Goal: Information Seeking & Learning: Learn about a topic

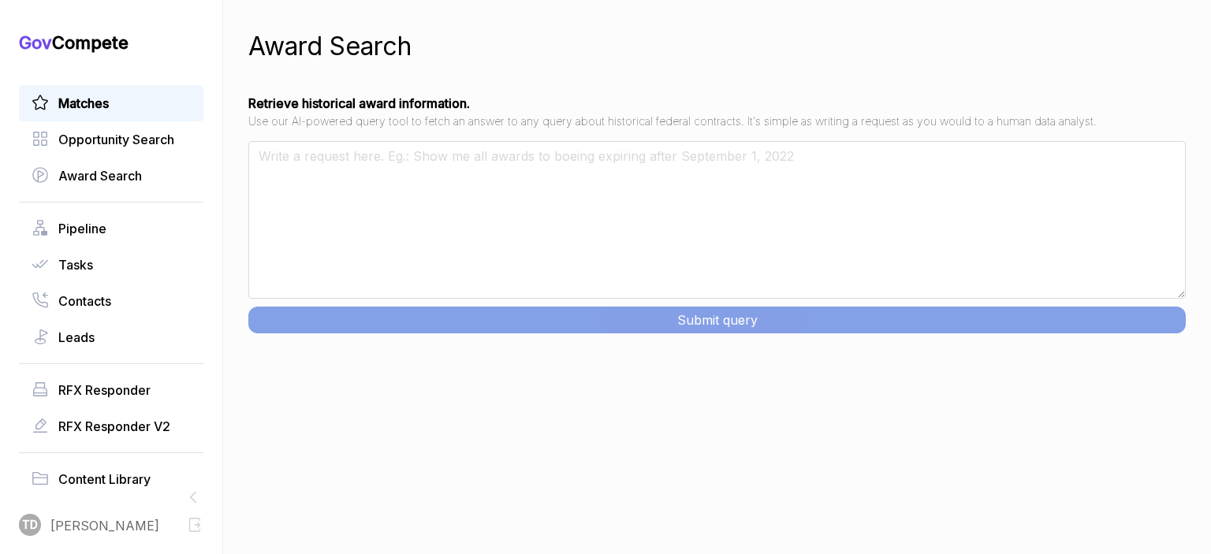
click at [85, 94] on span "Matches" at bounding box center [83, 103] width 50 height 19
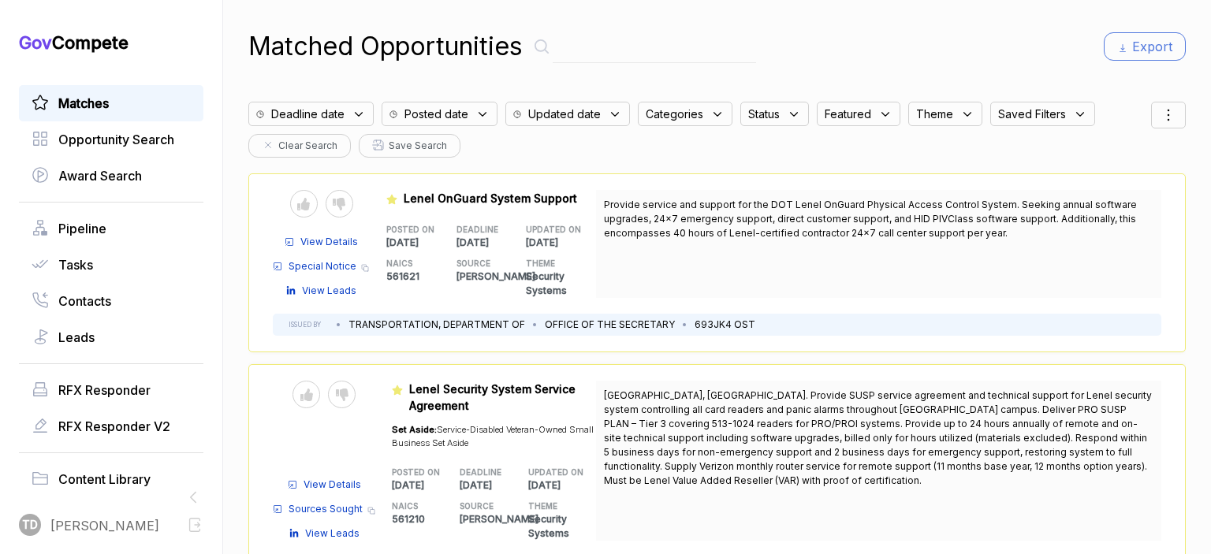
click at [331, 269] on span "Special Notice" at bounding box center [323, 266] width 68 height 14
click at [349, 239] on span "View Details" at bounding box center [329, 242] width 58 height 14
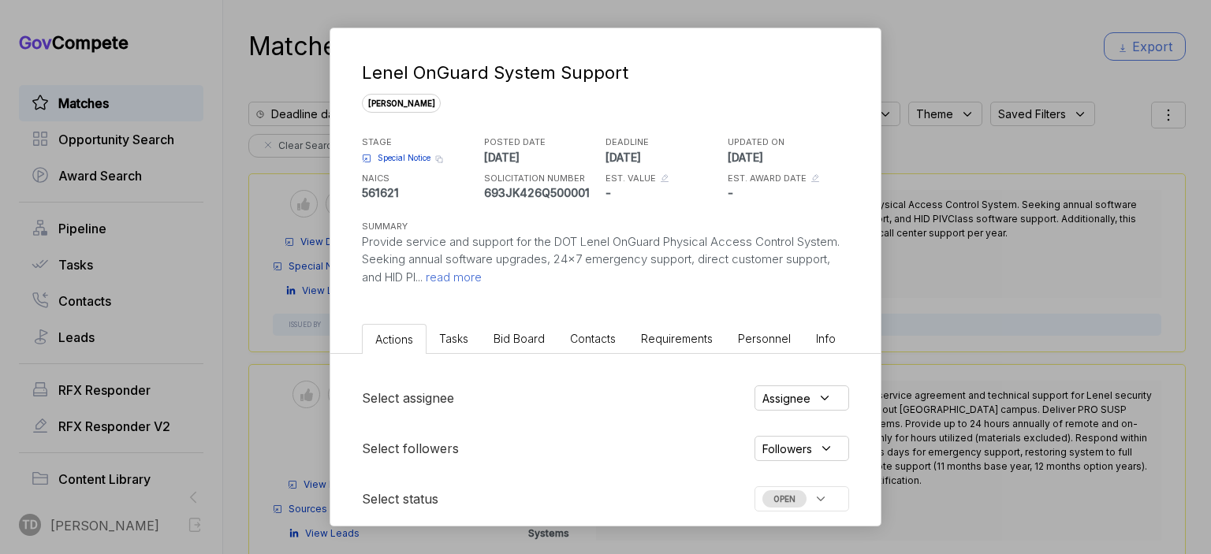
click at [482, 278] on span "read more" at bounding box center [452, 277] width 59 height 15
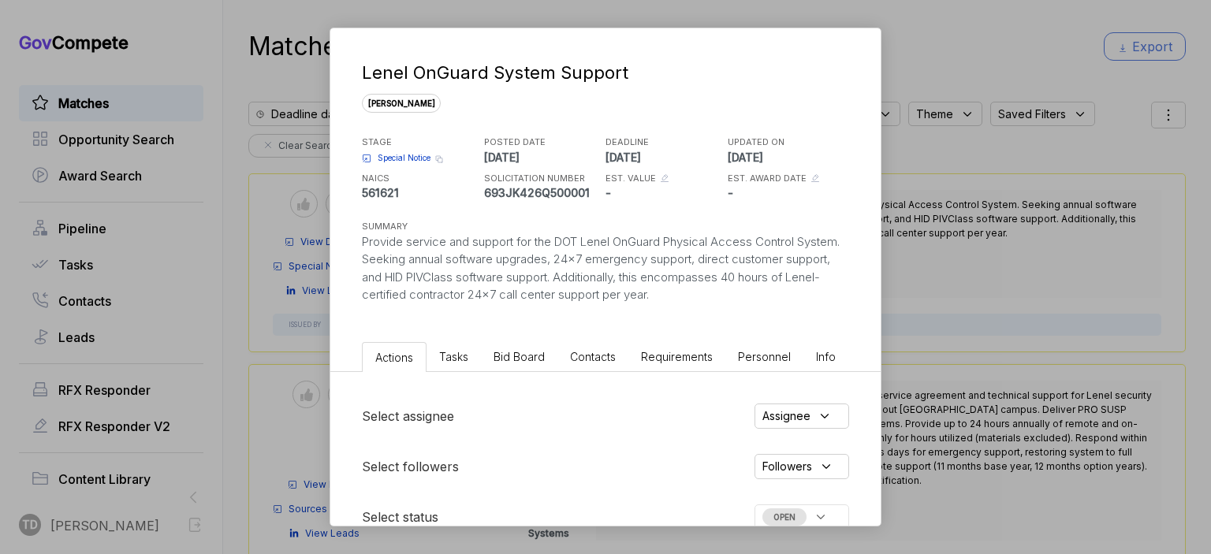
click at [995, 248] on div "Lenel OnGuard System Support [PERSON_NAME] STAGE Special Notice Copy link POSTE…" at bounding box center [605, 277] width 1211 height 554
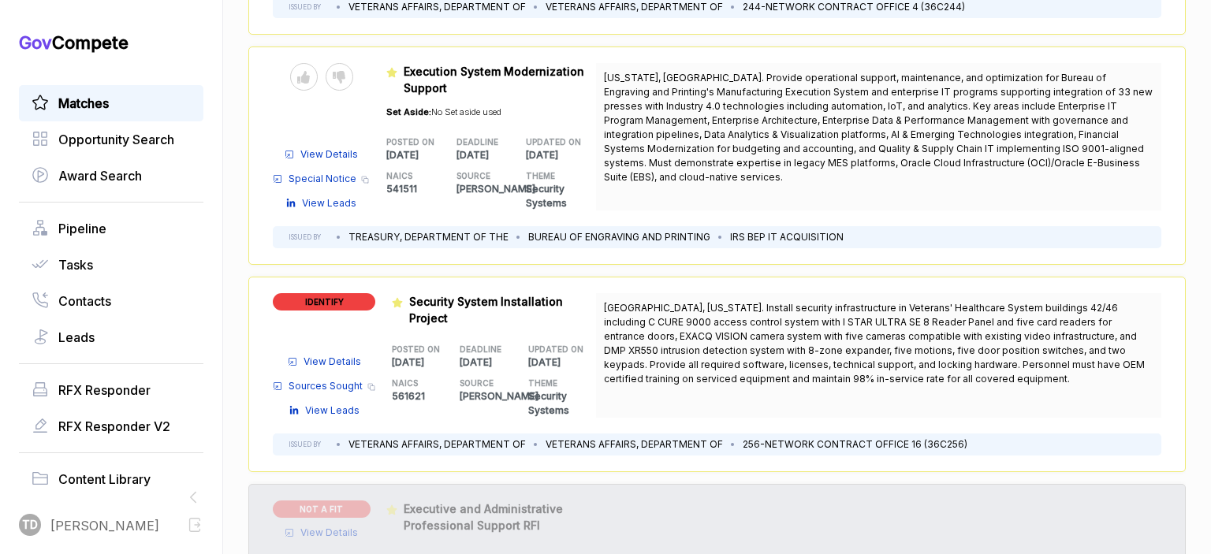
scroll to position [631, 0]
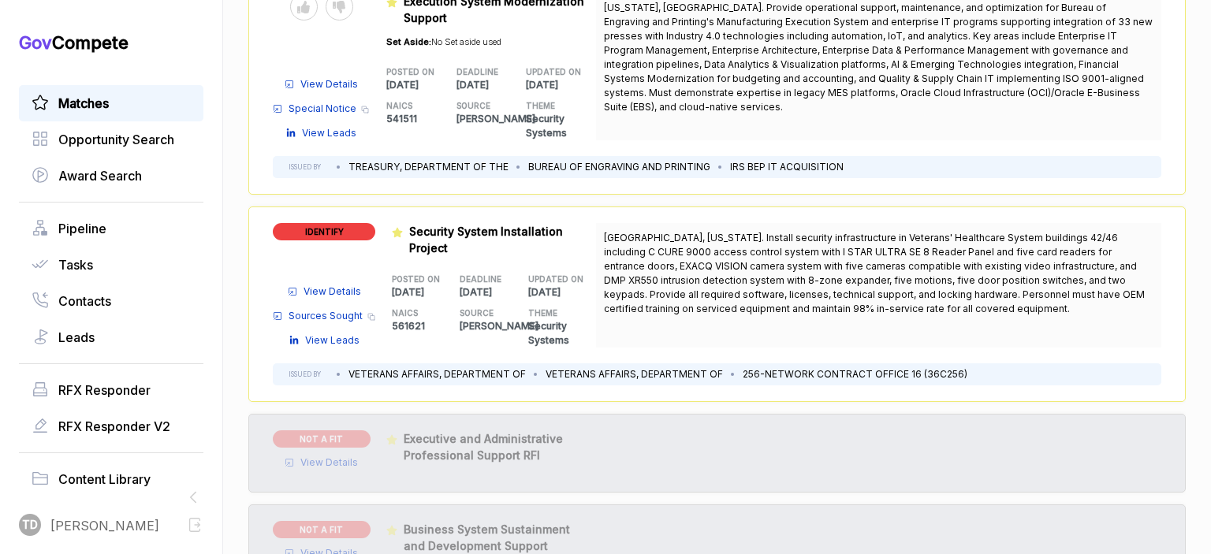
click at [347, 286] on span "View Details" at bounding box center [333, 292] width 58 height 14
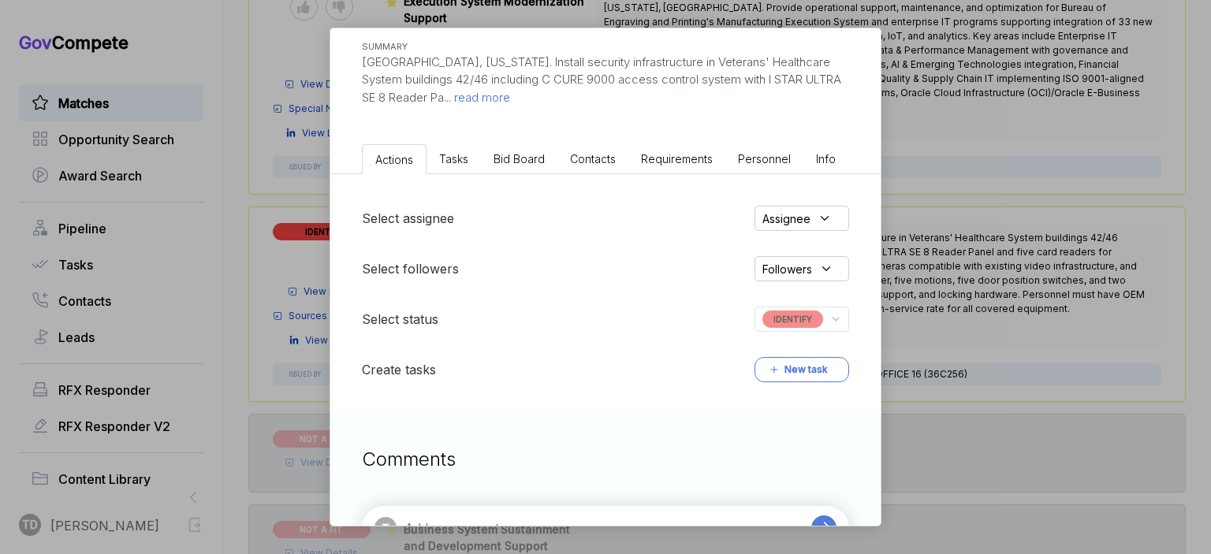
scroll to position [235, 0]
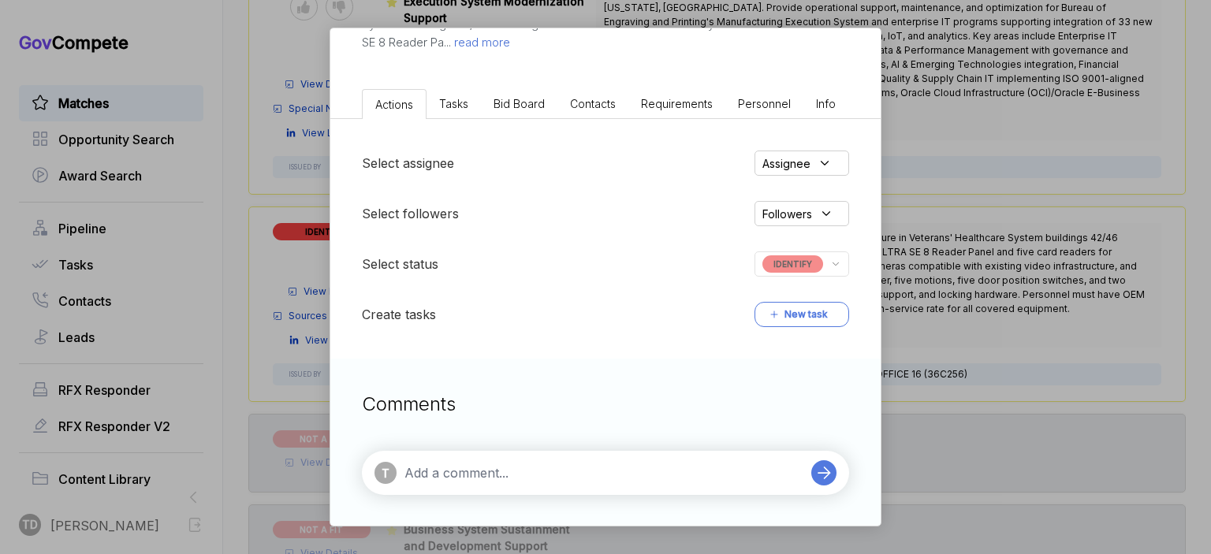
click at [839, 261] on icon at bounding box center [835, 264] width 11 height 14
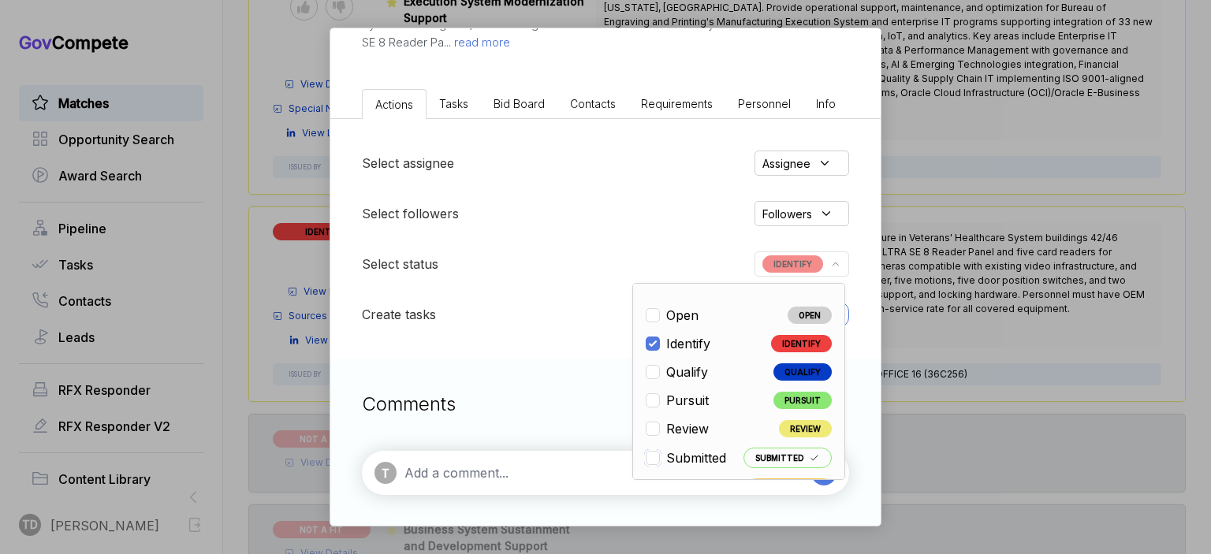
click at [652, 457] on input "checkbox" at bounding box center [653, 458] width 14 height 14
checkbox input "true"
checkbox input "false"
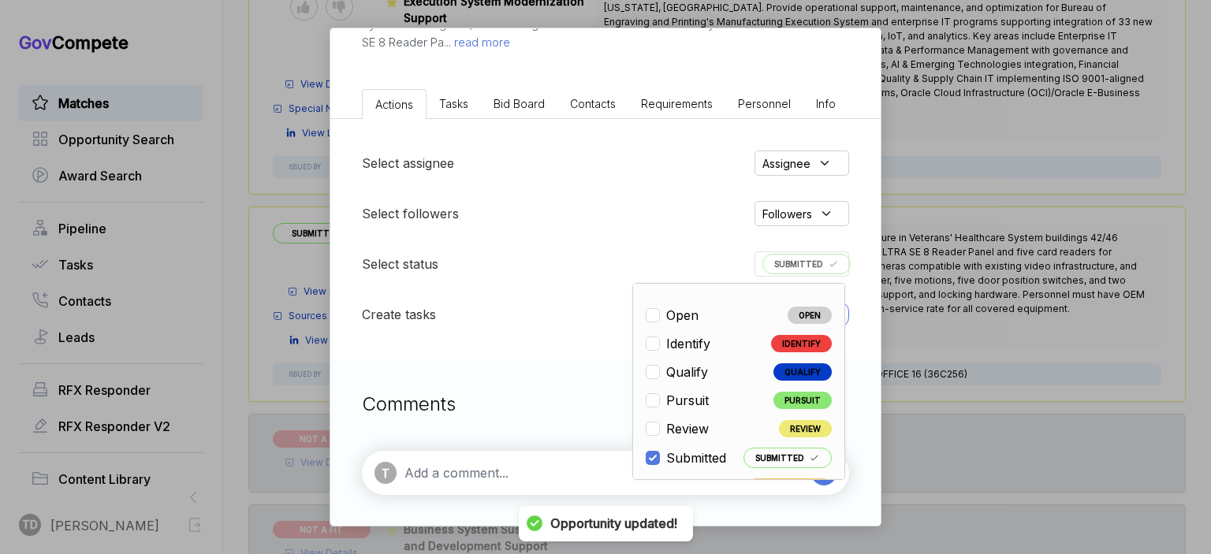
click at [1036, 94] on div "Security System Installation Project [PERSON_NAME] STAGE Sources Sought Copy li…" at bounding box center [605, 277] width 1211 height 554
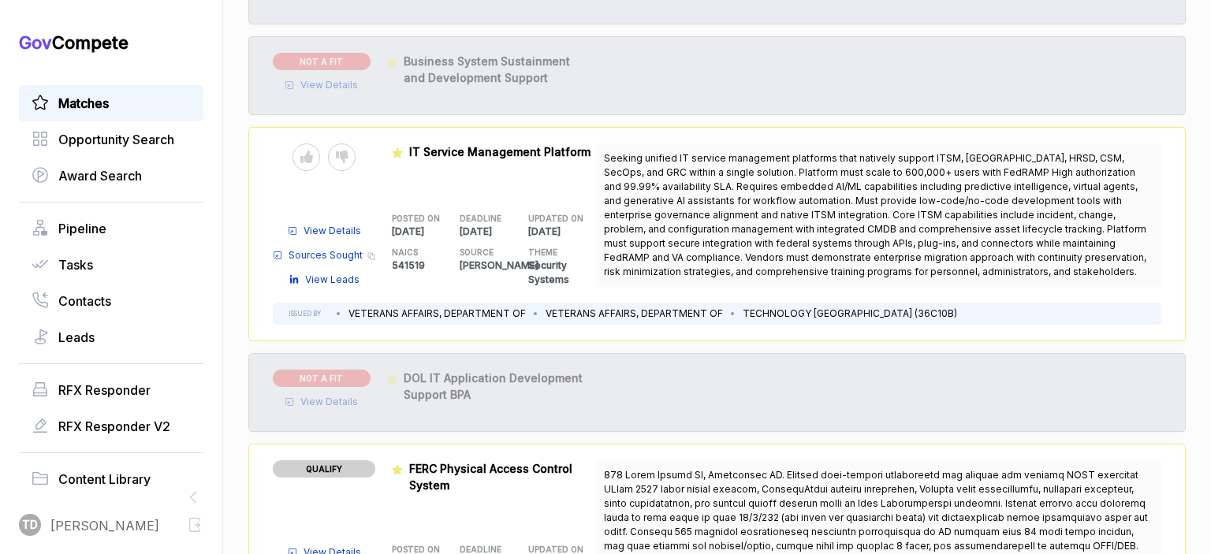
scroll to position [1104, 0]
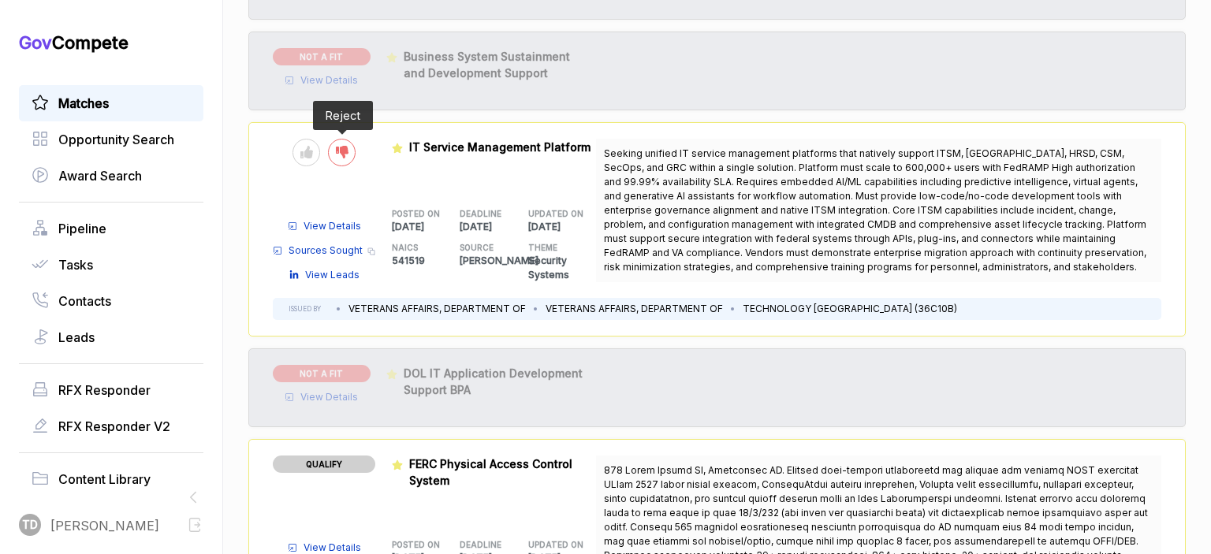
click at [349, 152] on icon at bounding box center [342, 152] width 13 height 13
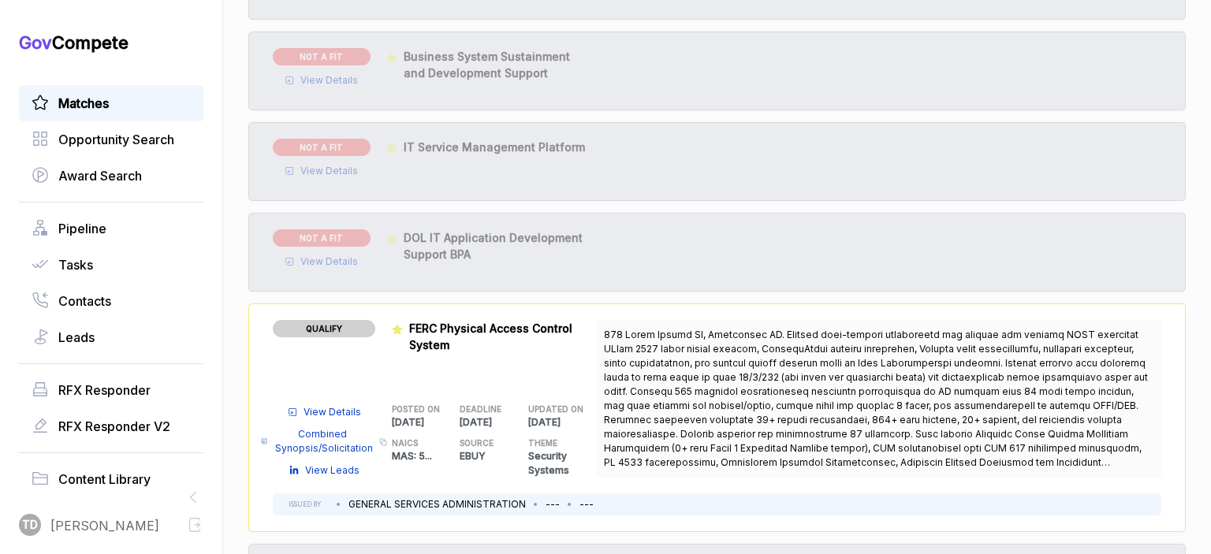
click at [354, 449] on span "Combined Synopsis/Solicitation" at bounding box center [324, 441] width 101 height 28
click at [320, 438] on span "Combined Synopsis/Solicitation" at bounding box center [324, 441] width 101 height 28
click at [346, 412] on span "View Details" at bounding box center [333, 412] width 58 height 14
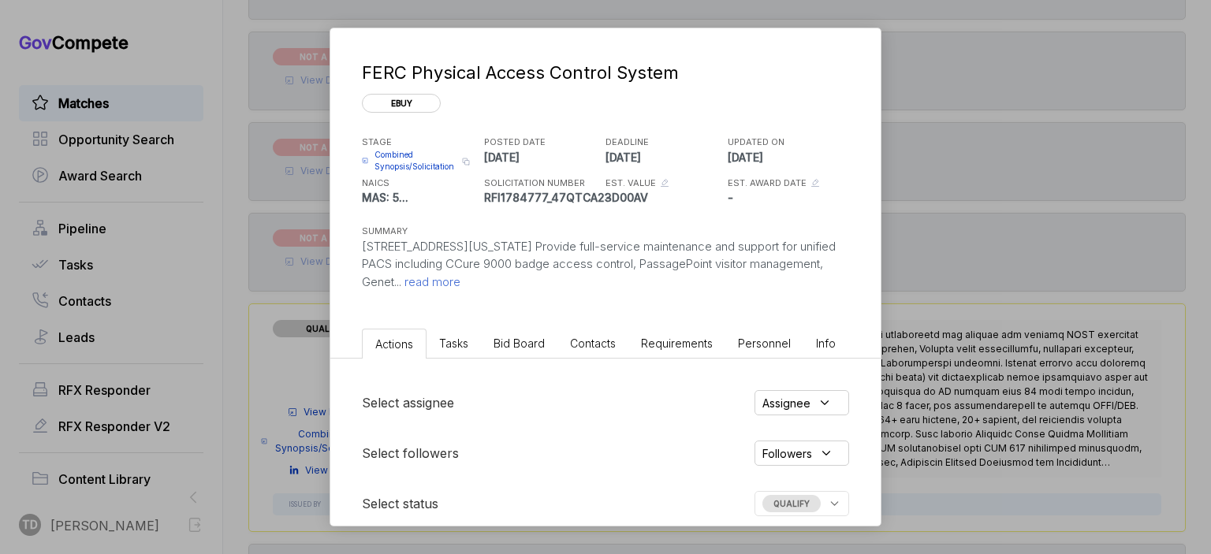
click at [461, 280] on span "read more" at bounding box center [430, 281] width 59 height 15
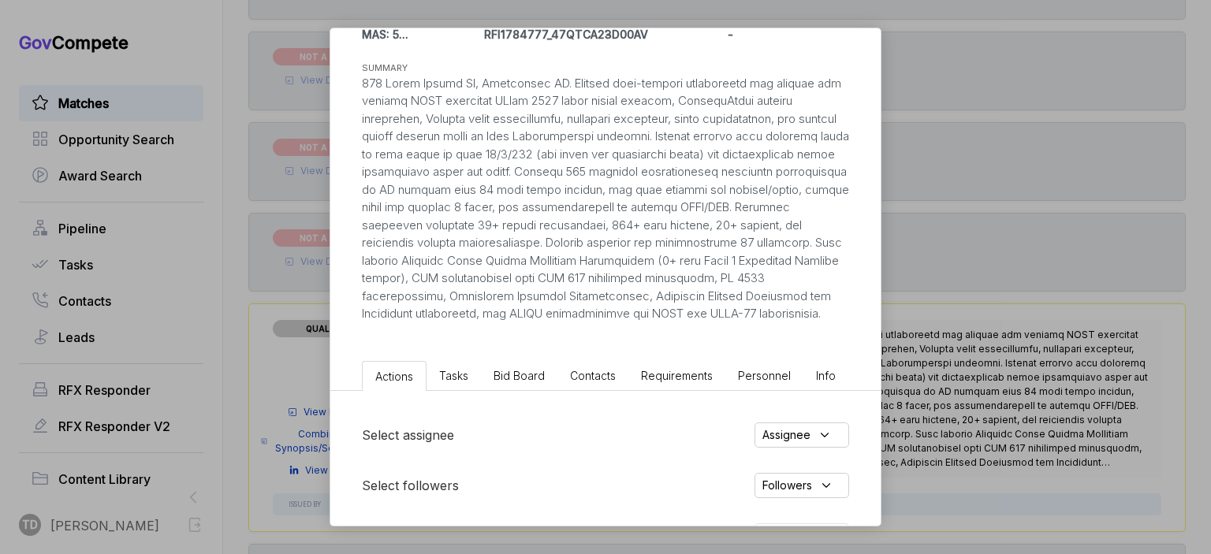
scroll to position [158, 0]
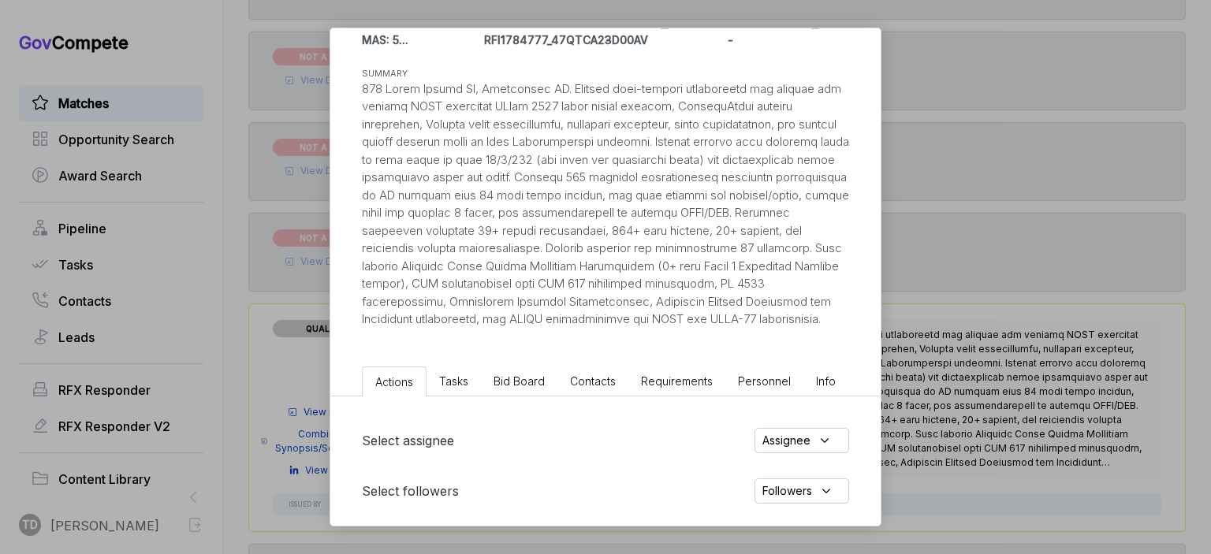
click at [985, 206] on div "FERC Physical Access Control System ebuy STAGE Combined Synopsis/Solicitation C…" at bounding box center [605, 277] width 1211 height 554
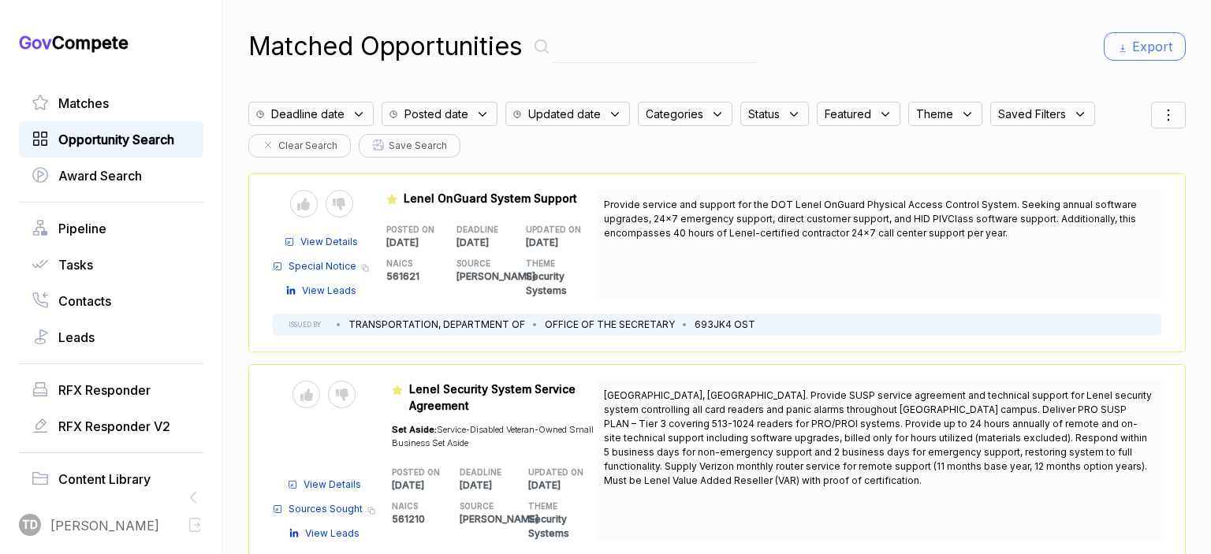
click at [65, 136] on span "Opportunity Search" at bounding box center [116, 139] width 116 height 19
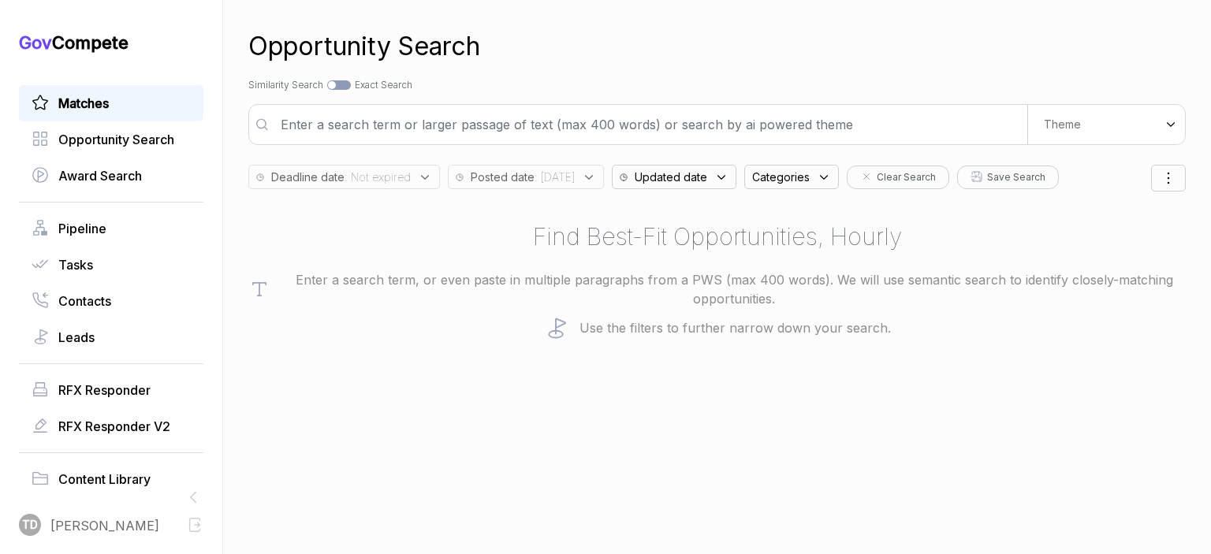
click at [91, 106] on span "Matches" at bounding box center [83, 103] width 50 height 19
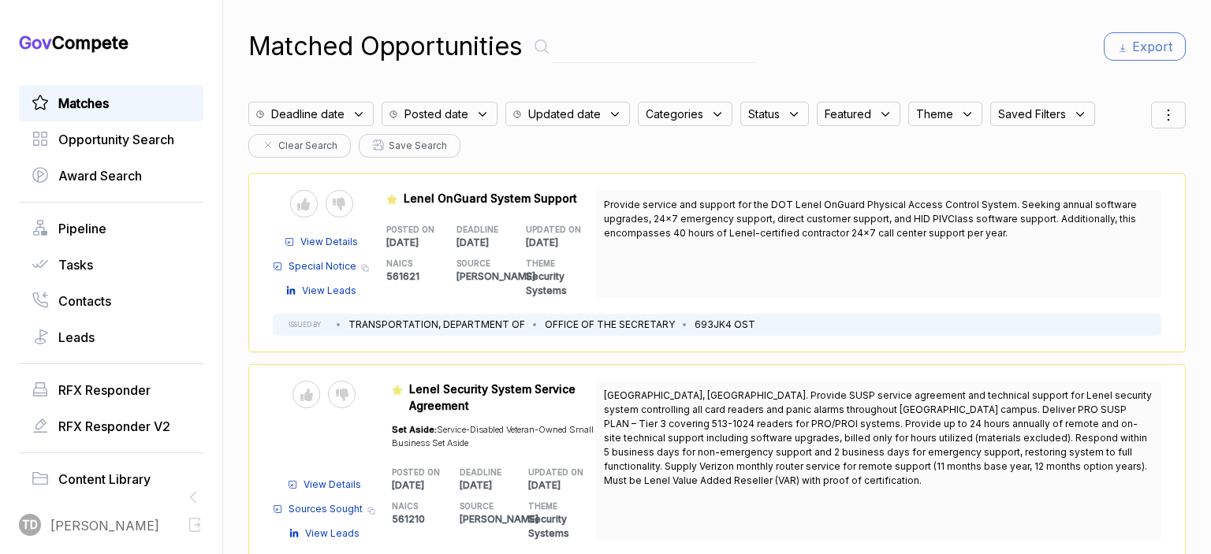
click at [88, 91] on div "Matches" at bounding box center [111, 103] width 185 height 36
click at [490, 107] on icon at bounding box center [483, 114] width 14 height 14
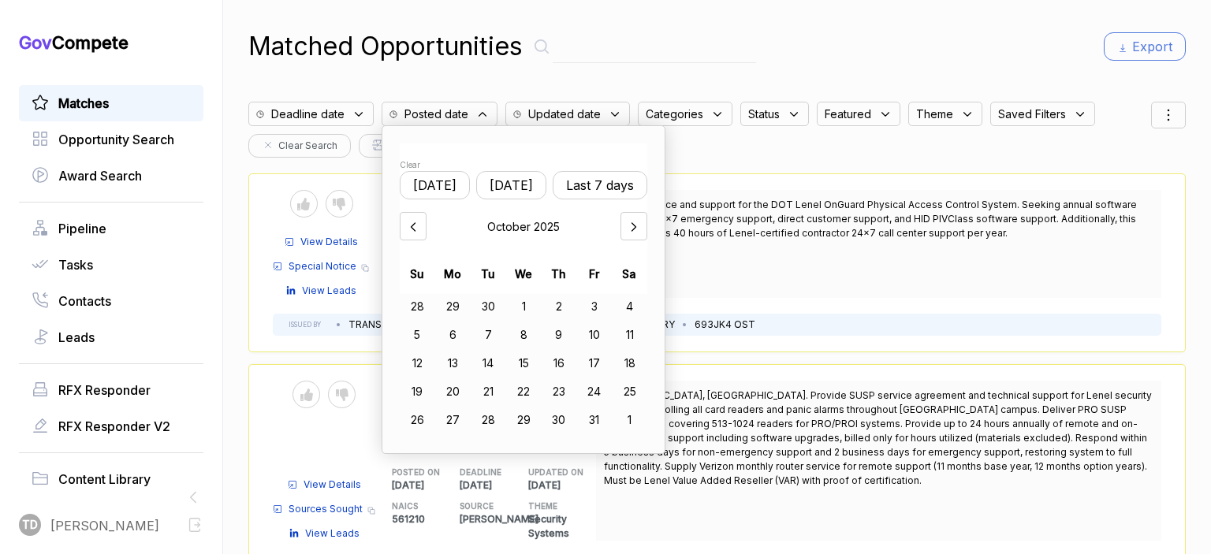
click at [451, 186] on button "[DATE]" at bounding box center [435, 185] width 70 height 28
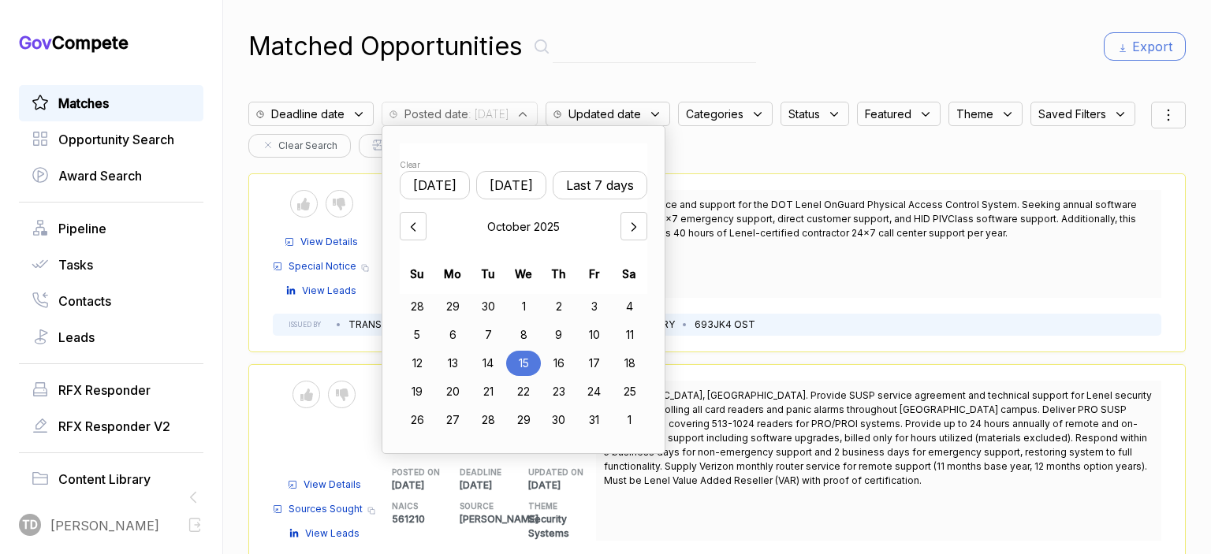
click at [851, 155] on div "Deadline date Posted date : [DATE] Clear [DATE] [DATE] Last 7 days [DATE] Su Mo…" at bounding box center [699, 126] width 903 height 64
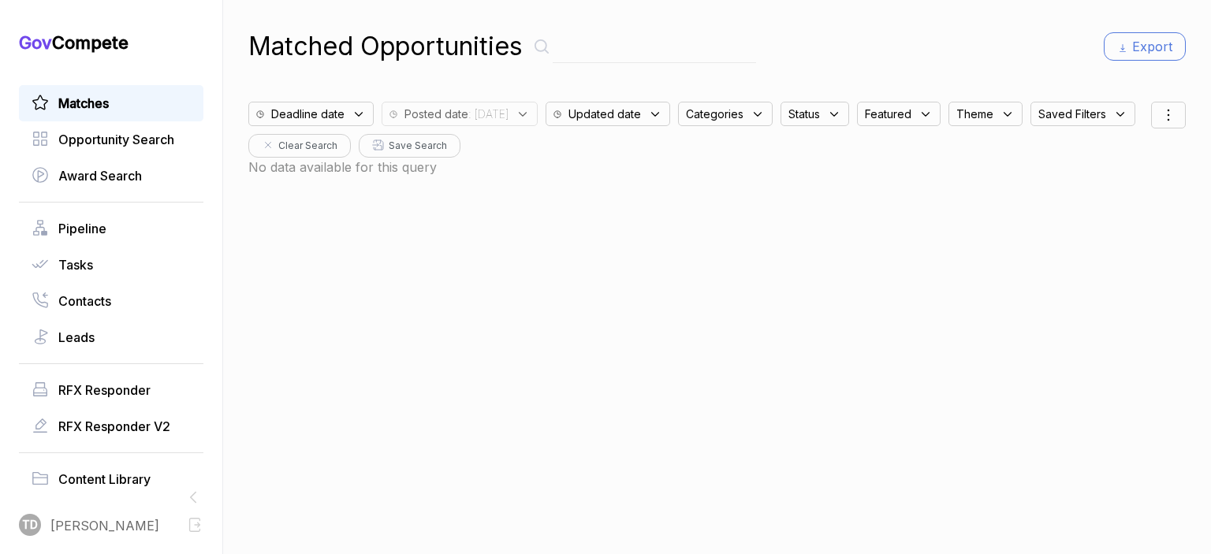
click at [530, 112] on icon at bounding box center [523, 114] width 14 height 14
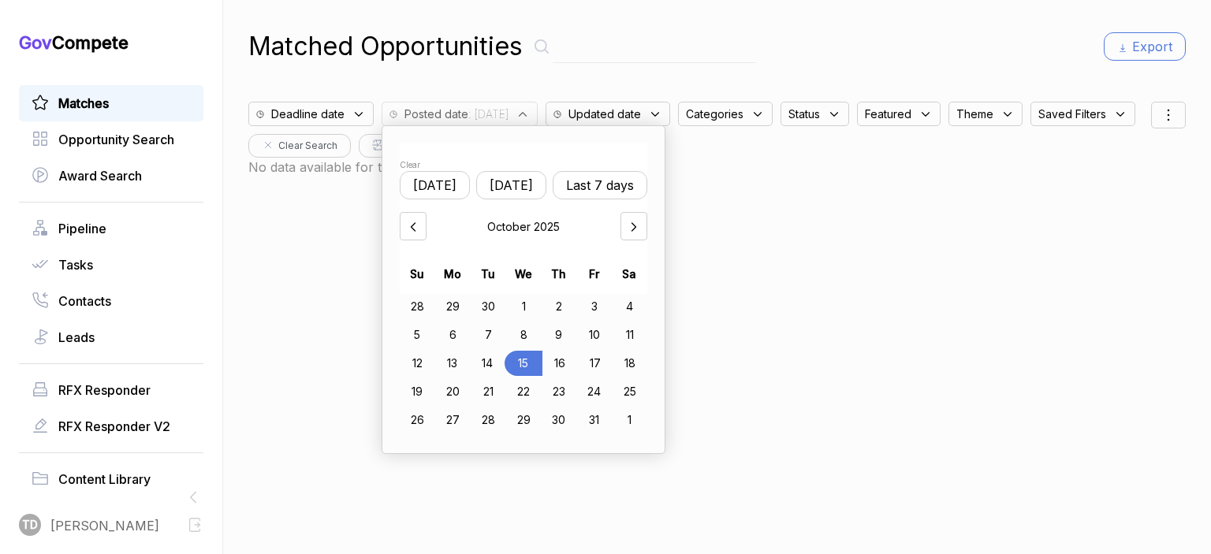
click at [76, 106] on span "Matches" at bounding box center [83, 103] width 50 height 19
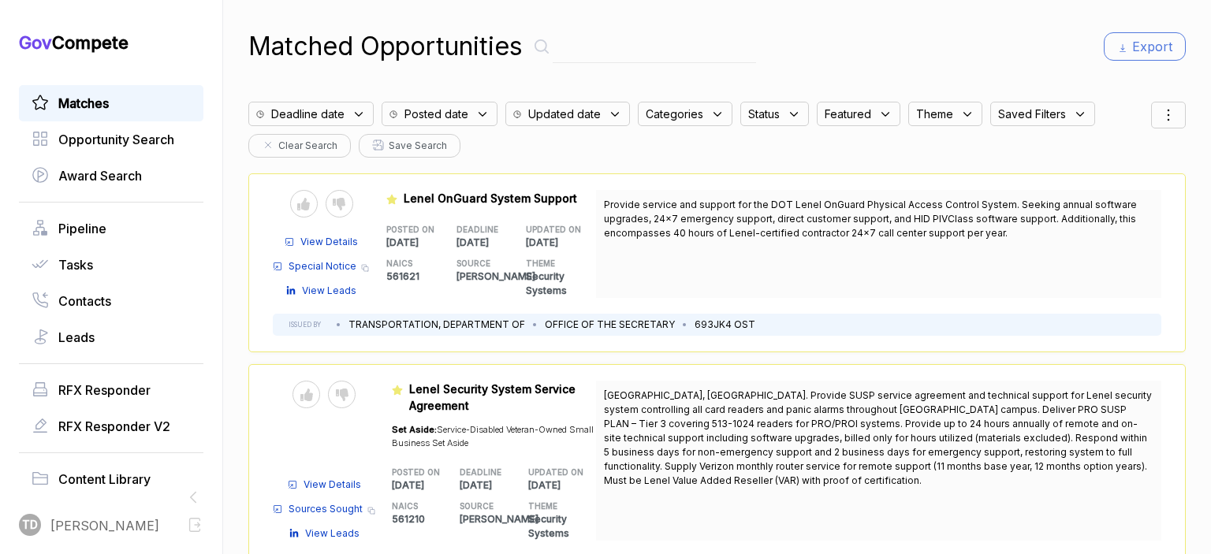
click at [274, 141] on icon "button" at bounding box center [268, 145] width 13 height 13
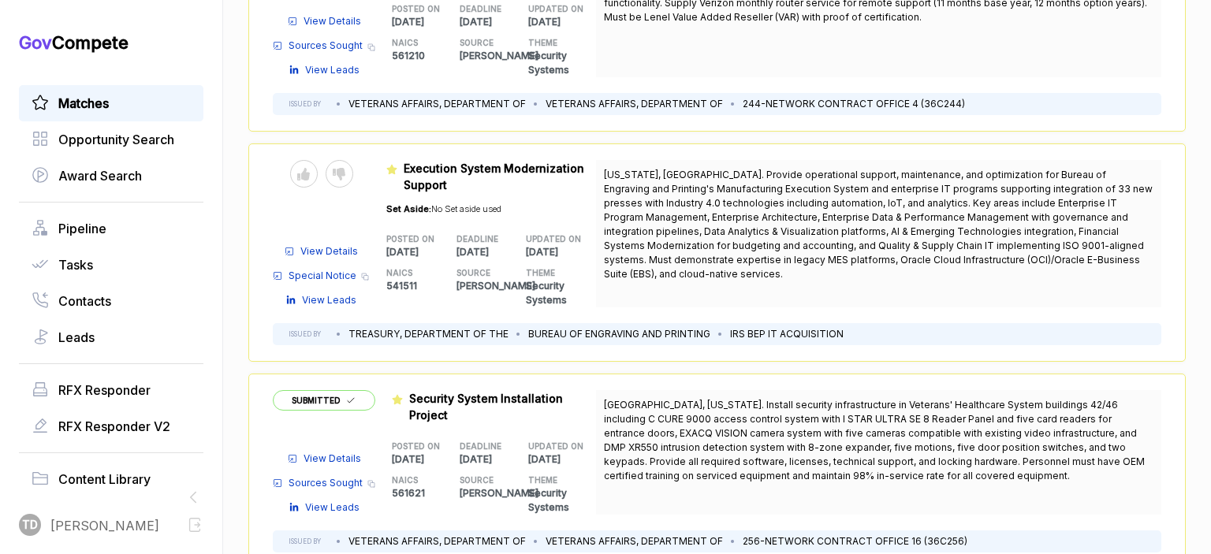
scroll to position [473, 0]
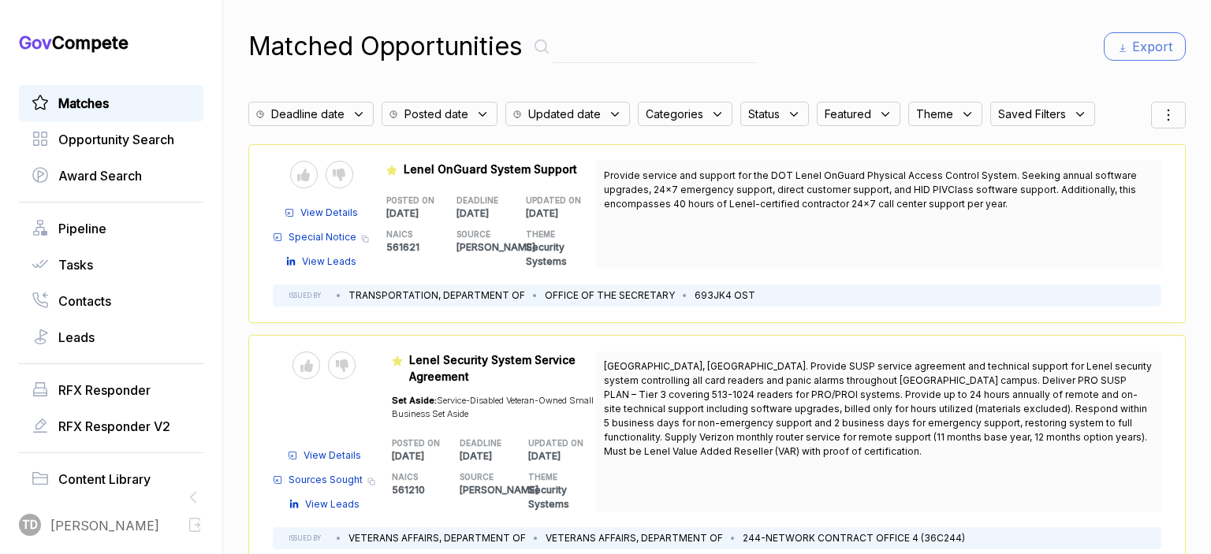
click at [943, 193] on span "Provide service and support for the DOT Lenel OnGuard Physical Access Control S…" at bounding box center [870, 190] width 533 height 40
click at [345, 215] on span "View Details" at bounding box center [329, 213] width 58 height 14
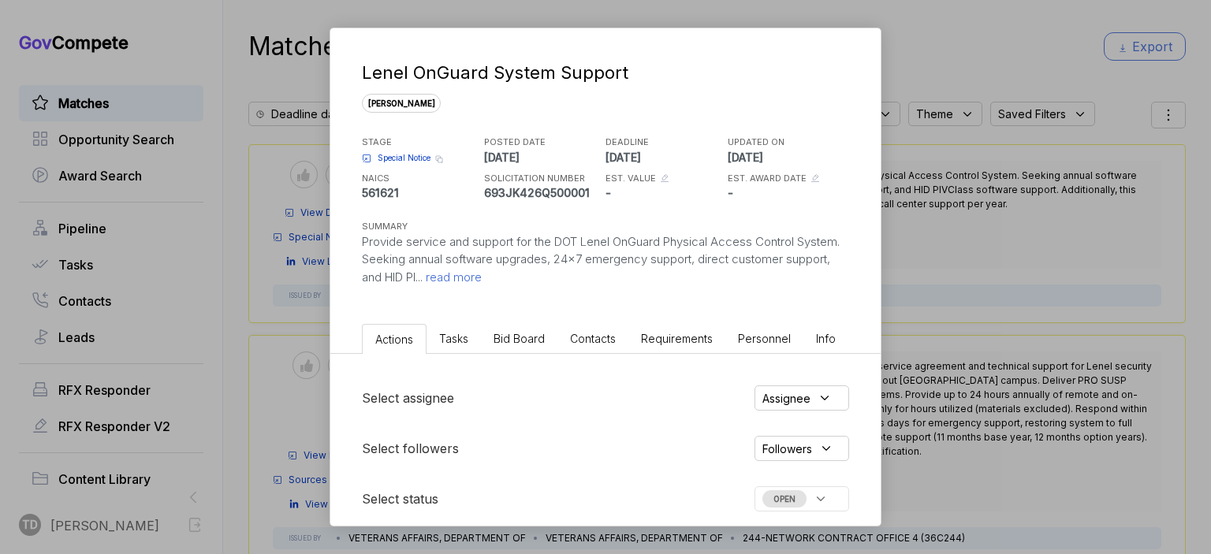
click at [482, 282] on span "read more" at bounding box center [452, 277] width 59 height 15
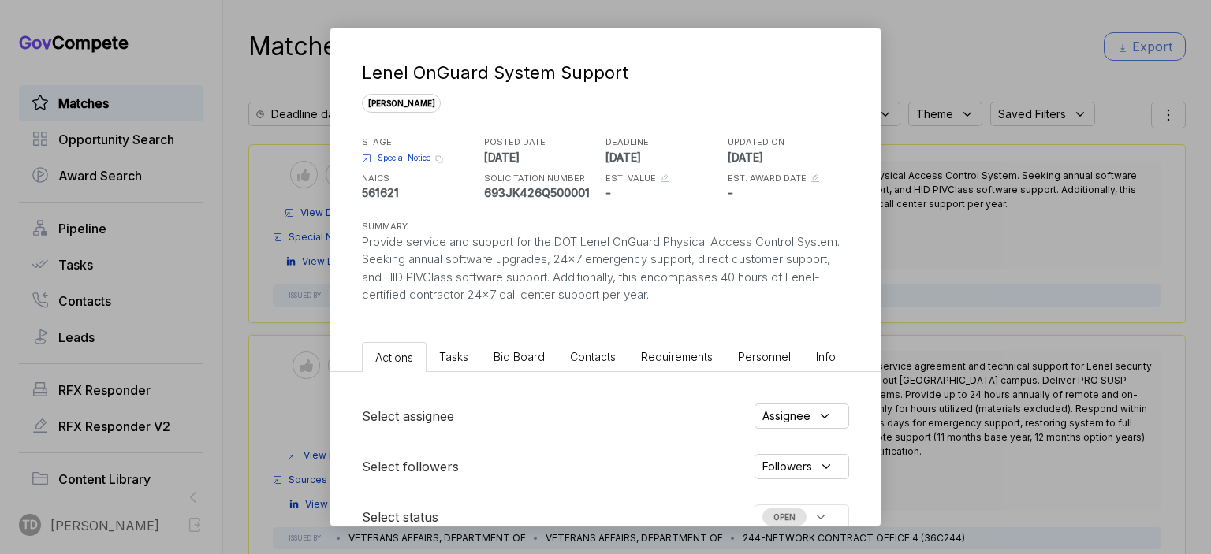
click at [389, 158] on span "Special Notice" at bounding box center [404, 158] width 53 height 12
click at [954, 48] on div "Lenel OnGuard System Support [PERSON_NAME] STAGE Special Notice Copy link POSTE…" at bounding box center [605, 277] width 1211 height 554
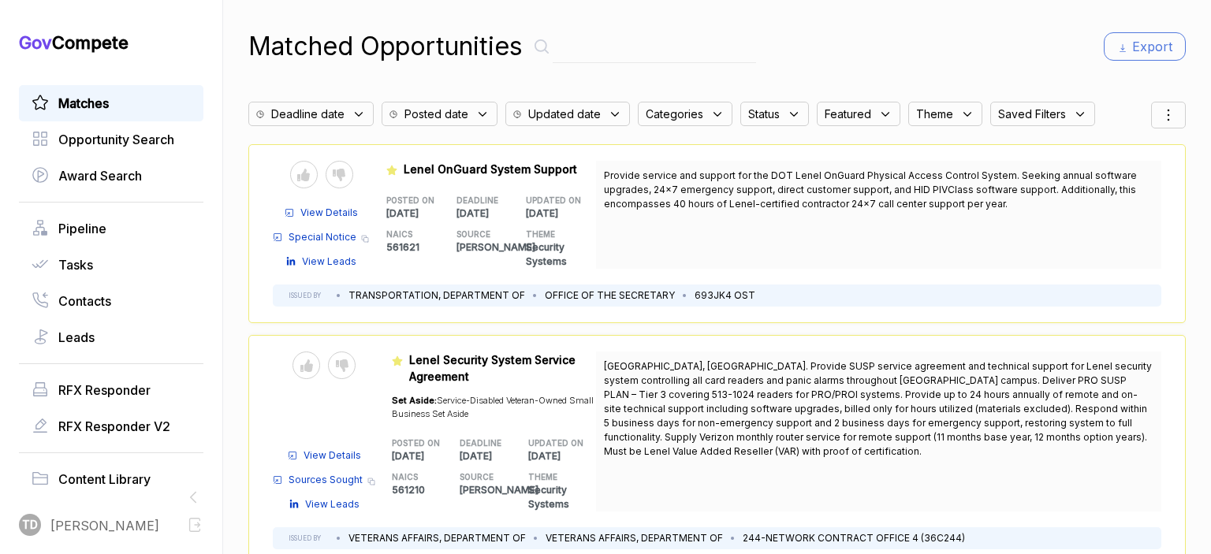
click at [304, 236] on span "Special Notice" at bounding box center [323, 237] width 68 height 14
